Goal: Transaction & Acquisition: Obtain resource

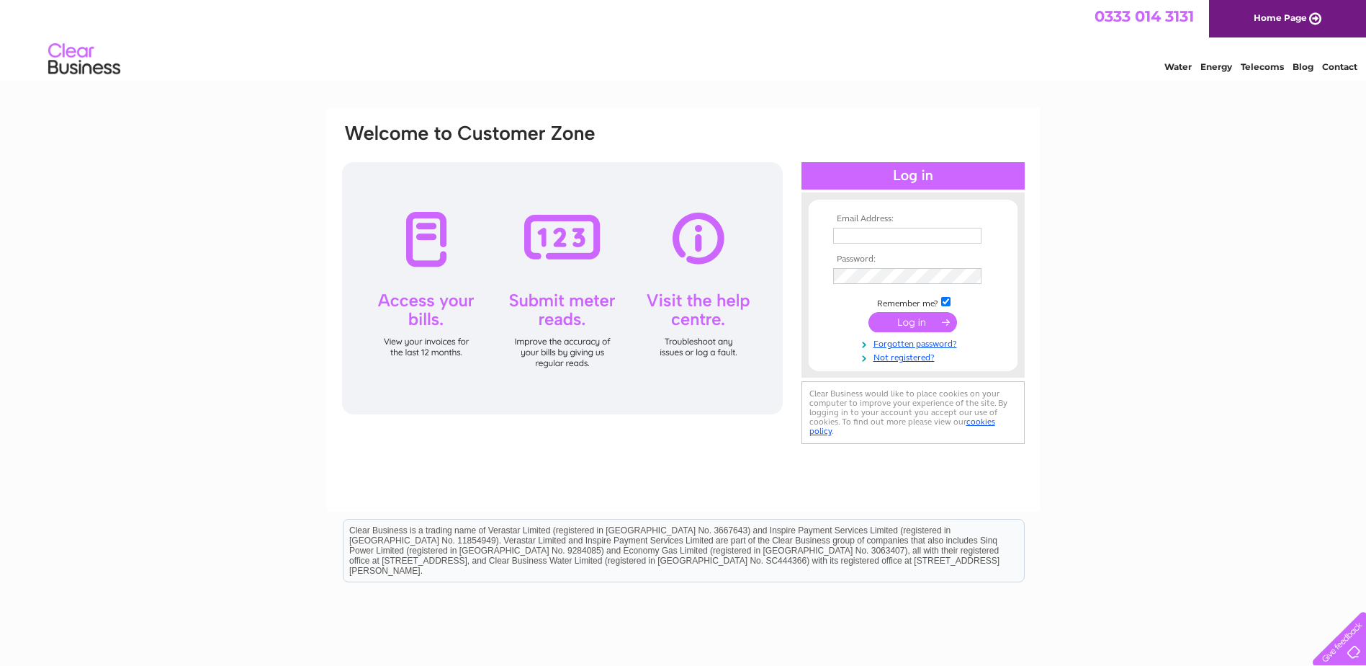
type input "info@stationgarage.scot"
click at [922, 316] on input "submit" at bounding box center [913, 322] width 89 height 20
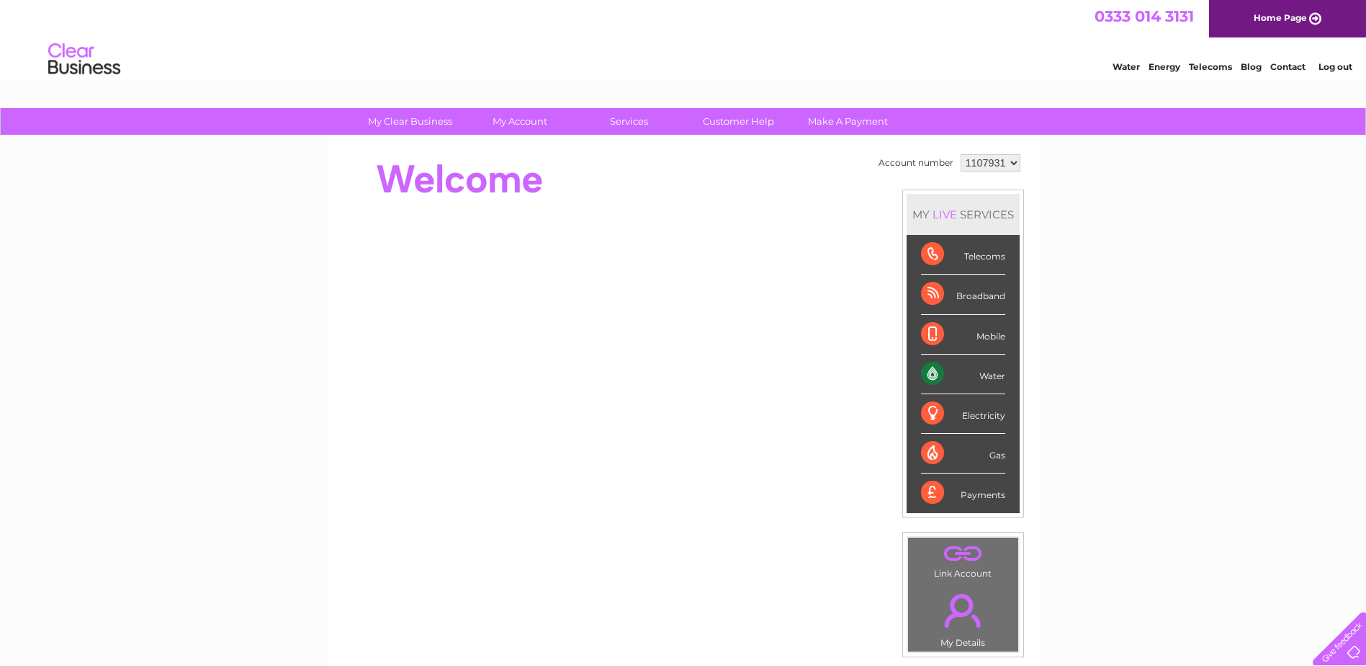
click at [1010, 157] on select "1107931 1107935" at bounding box center [991, 162] width 60 height 17
select select "1107935"
click at [961, 154] on select "1107931 1107935" at bounding box center [991, 162] width 60 height 17
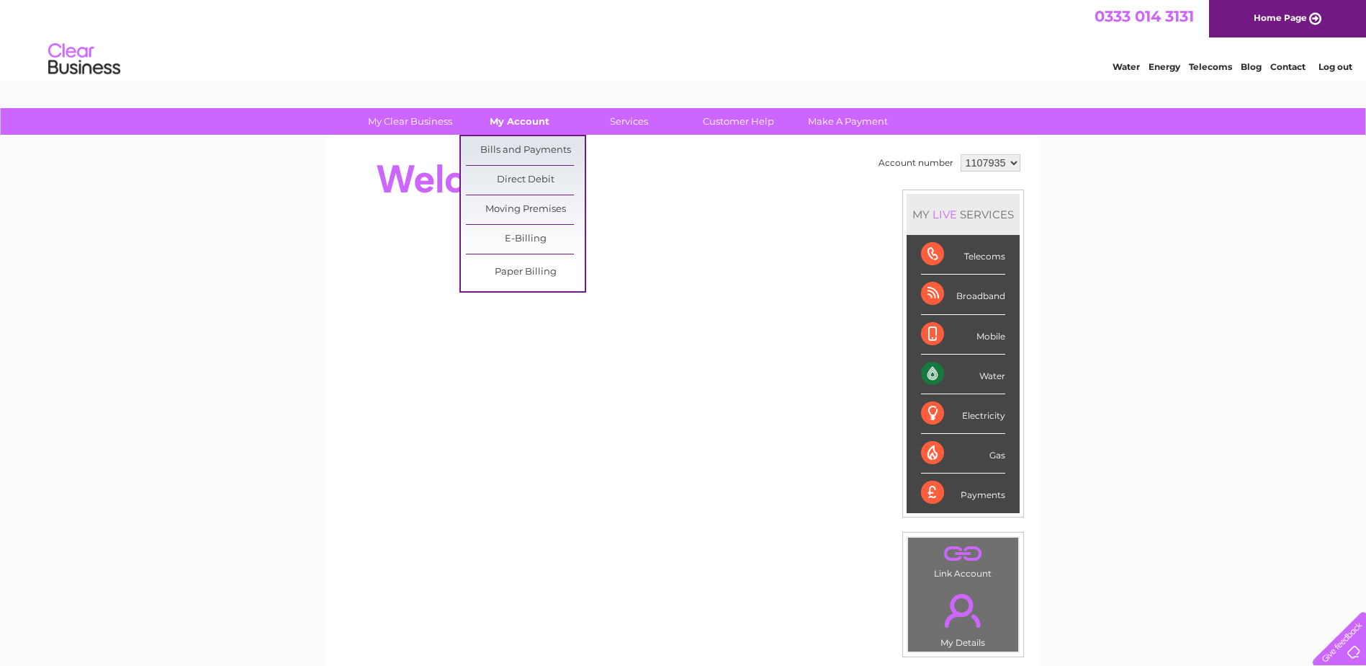
click at [527, 120] on link "My Account" at bounding box center [519, 121] width 119 height 27
click at [533, 153] on link "Bills and Payments" at bounding box center [525, 150] width 119 height 29
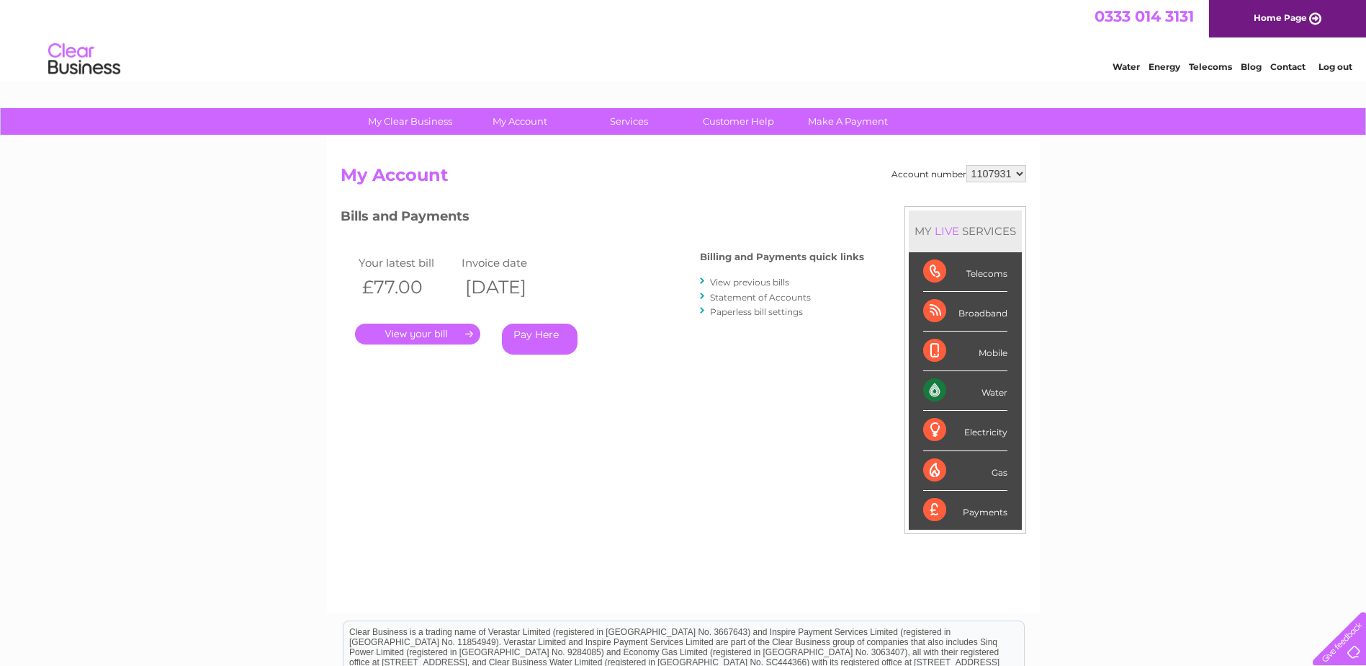
click at [443, 328] on link "." at bounding box center [417, 333] width 125 height 21
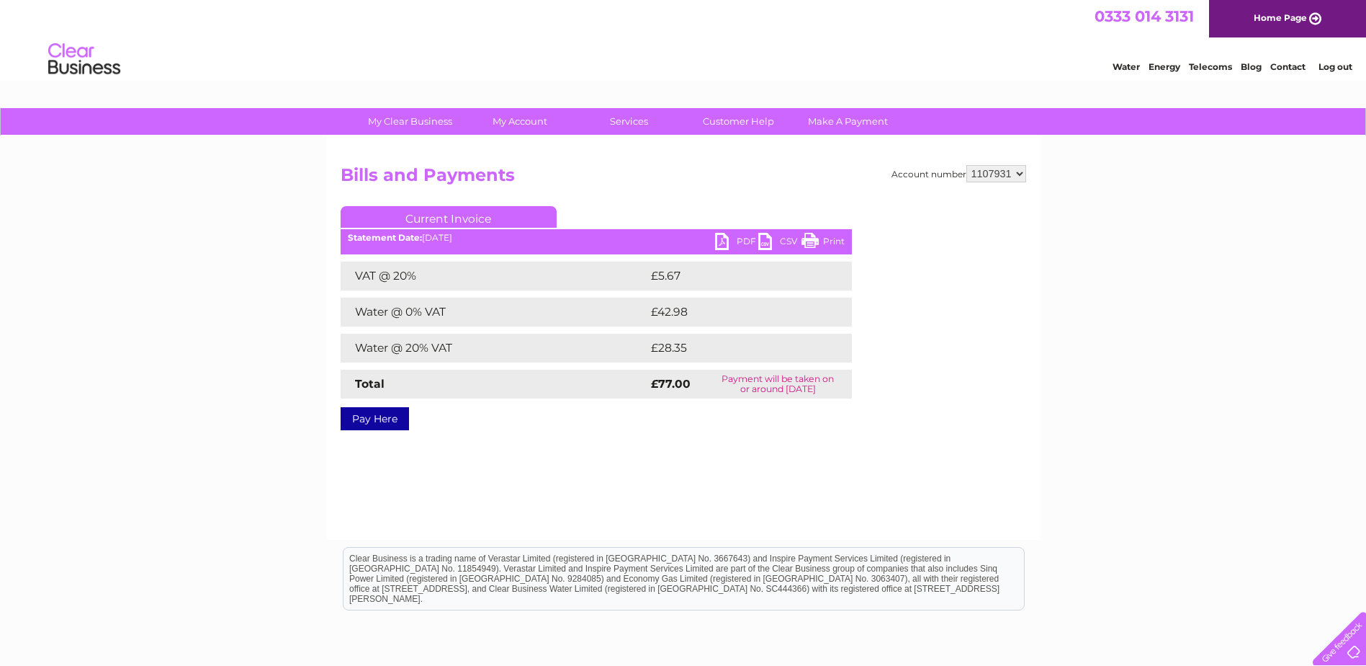
click at [731, 249] on link "PDF" at bounding box center [736, 243] width 43 height 21
click at [1018, 169] on select "1107931 1107935" at bounding box center [997, 173] width 60 height 17
select select "1107935"
click at [967, 165] on select "1107931 1107935" at bounding box center [997, 173] width 60 height 17
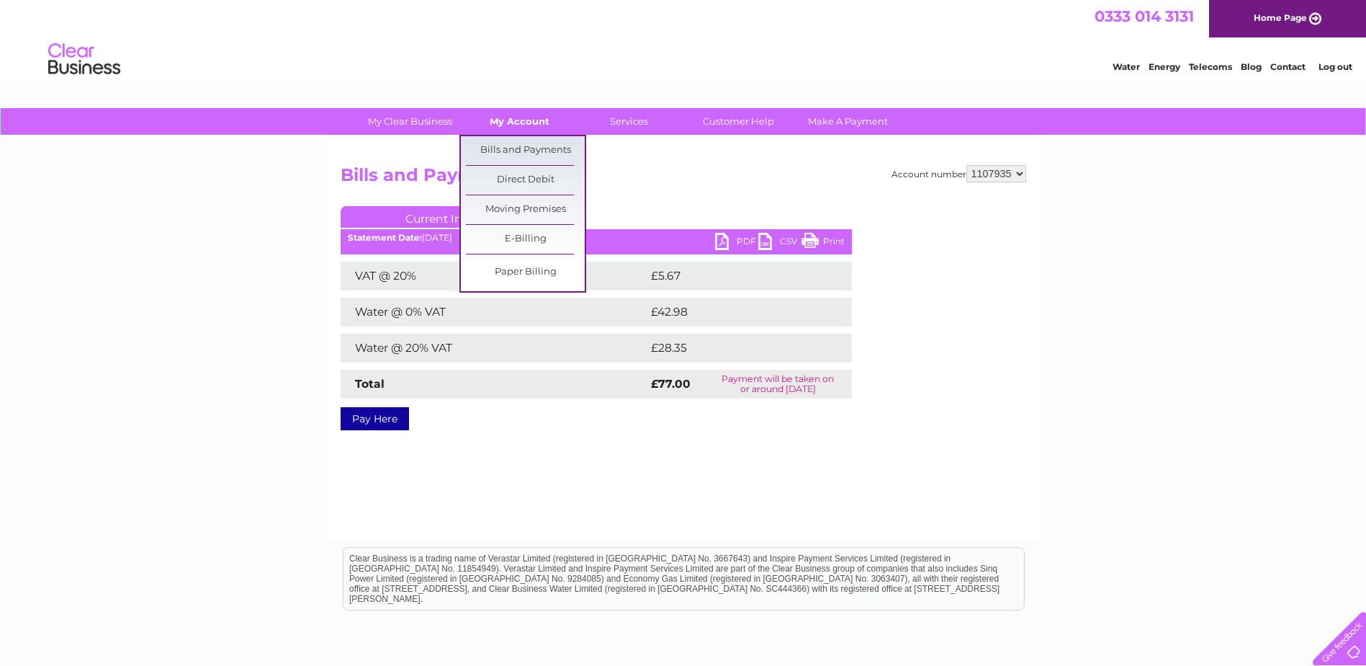
click at [513, 122] on link "My Account" at bounding box center [519, 121] width 119 height 27
click at [521, 153] on link "Bills and Payments" at bounding box center [525, 150] width 119 height 29
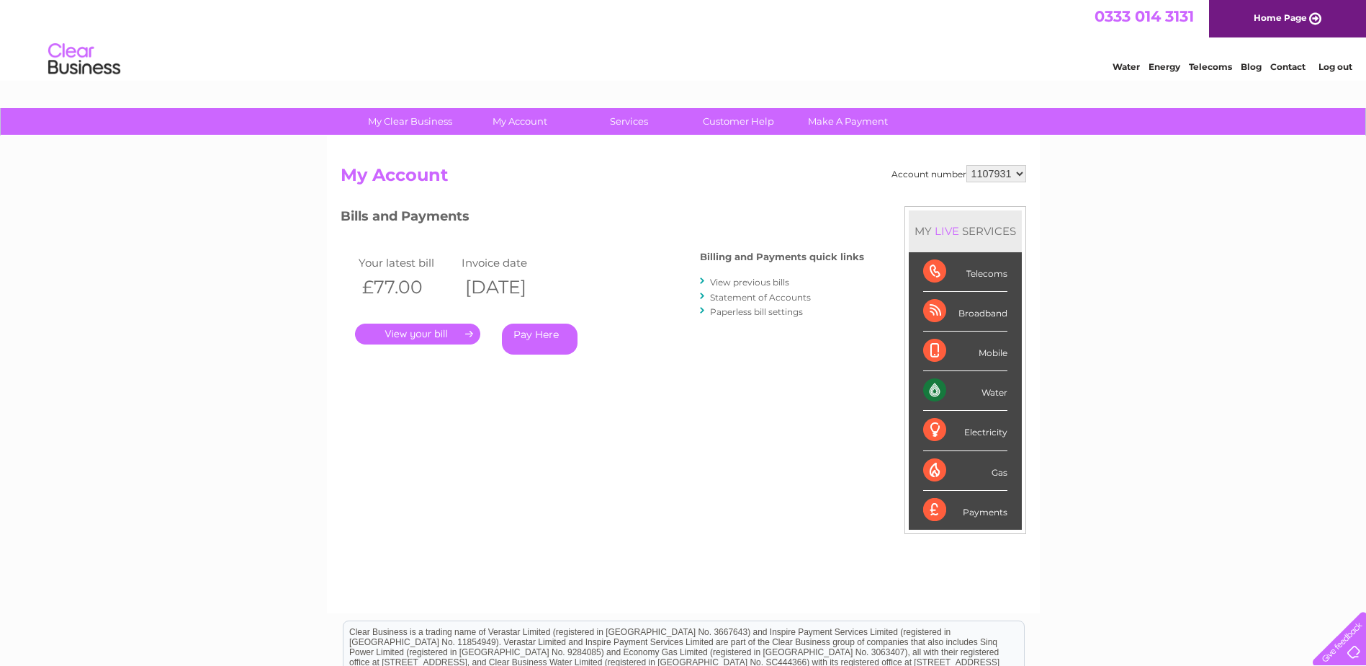
click at [1018, 173] on select "1107931 1107935" at bounding box center [997, 173] width 60 height 17
select select "1107935"
click at [967, 165] on select "1107931 1107935" at bounding box center [997, 173] width 60 height 17
click at [431, 333] on link "." at bounding box center [417, 333] width 125 height 21
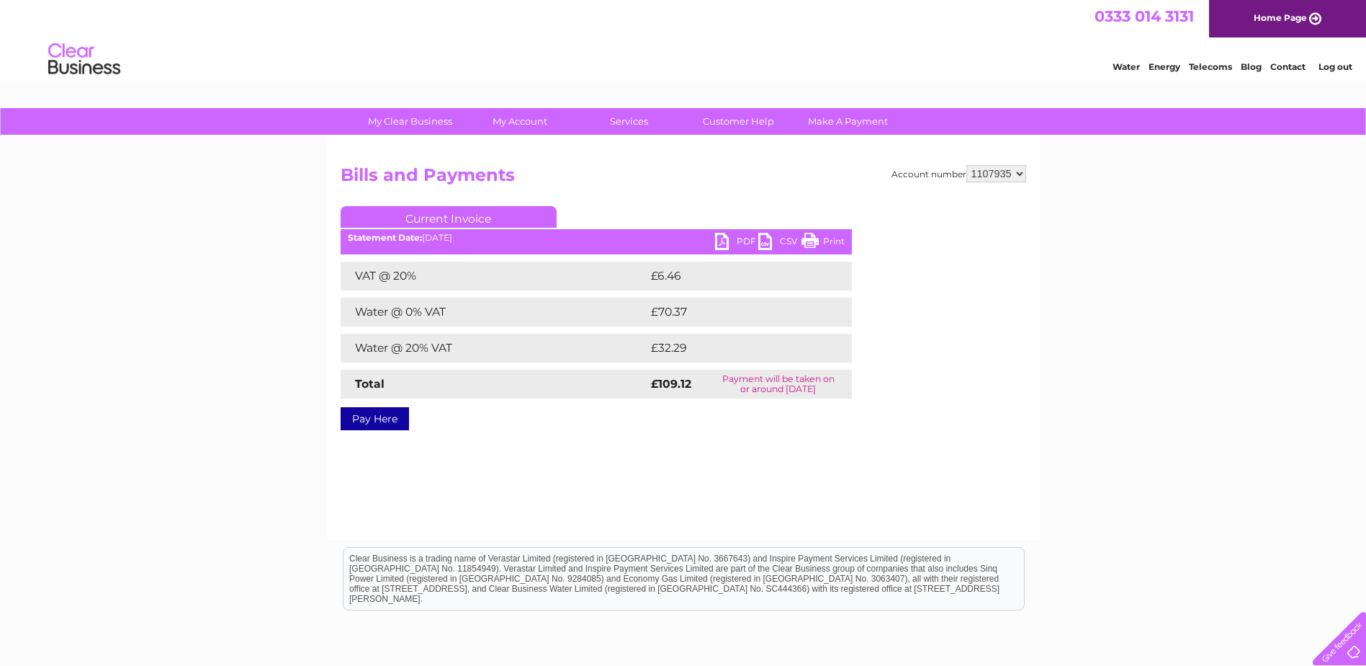
click at [740, 243] on link "PDF" at bounding box center [736, 243] width 43 height 21
